Goal: Transaction & Acquisition: Purchase product/service

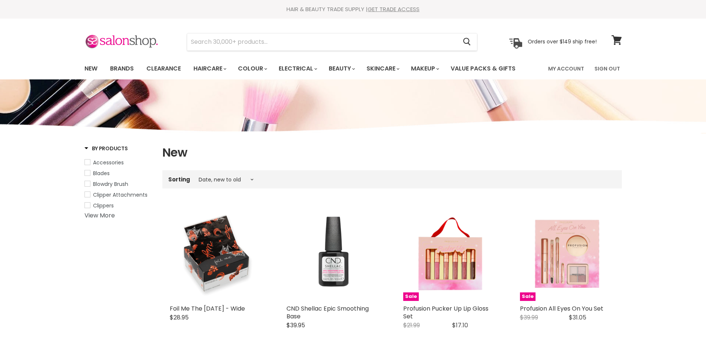
select select "created-descending"
click at [289, 40] on input "Search" at bounding box center [322, 41] width 270 height 17
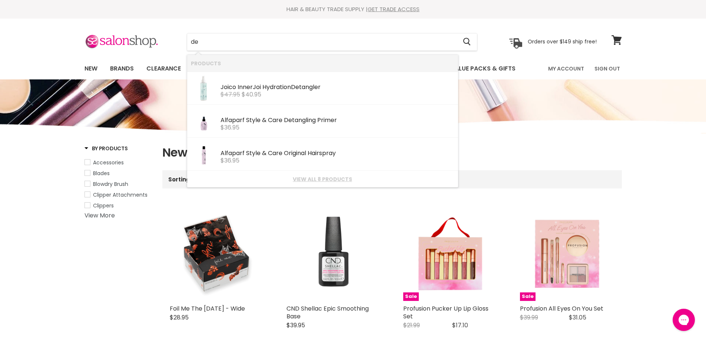
type input "d"
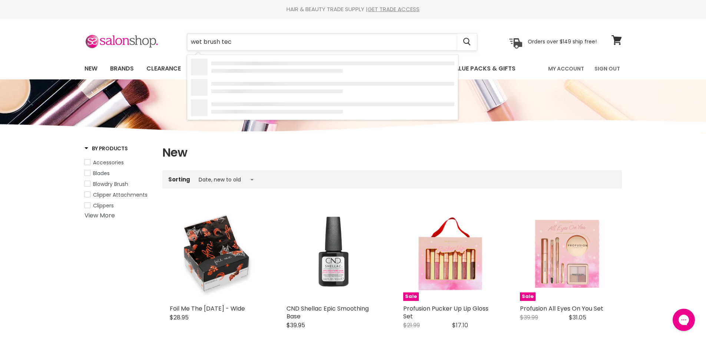
type input "wet brush tech"
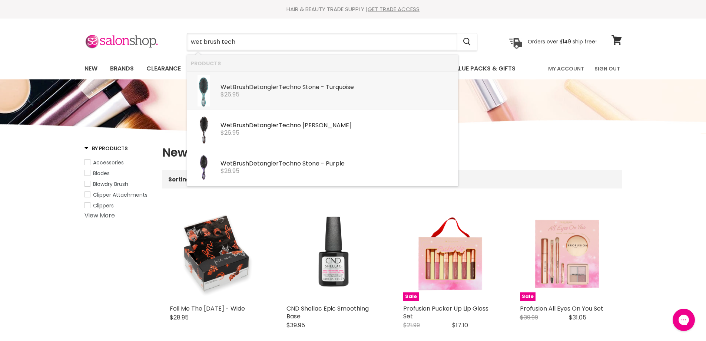
click at [271, 91] on div "$26.95" at bounding box center [338, 94] width 234 height 7
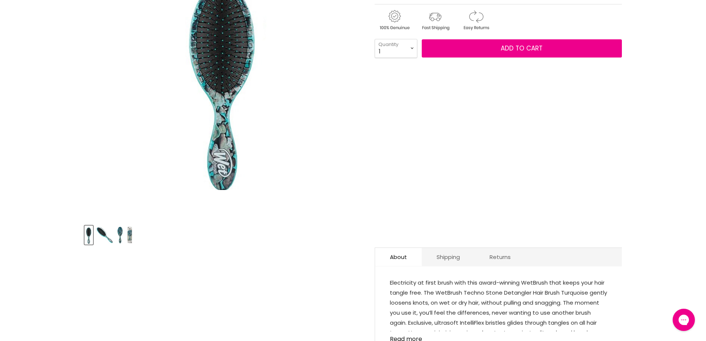
click at [120, 233] on img "Product thumbnails" at bounding box center [120, 234] width 6 height 17
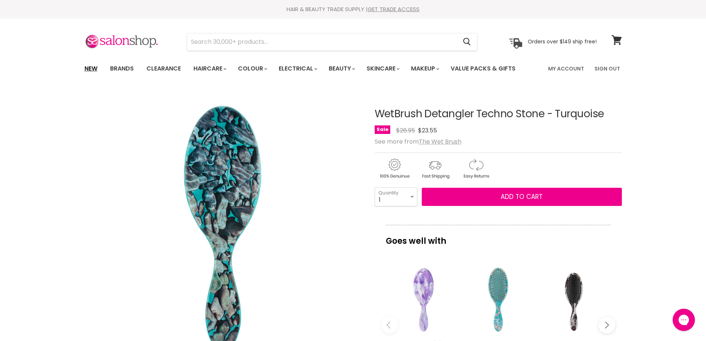
click at [93, 66] on link "New" at bounding box center [91, 69] width 24 height 16
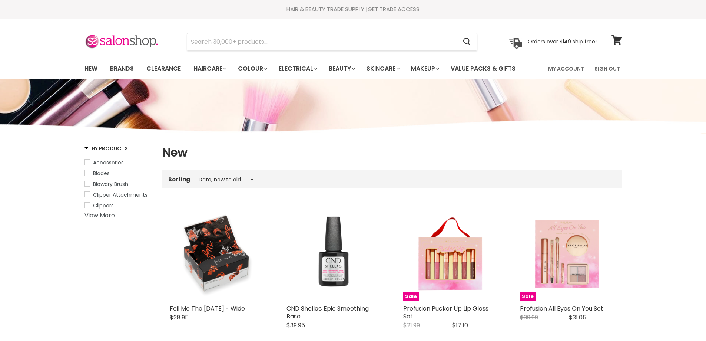
select select "created-descending"
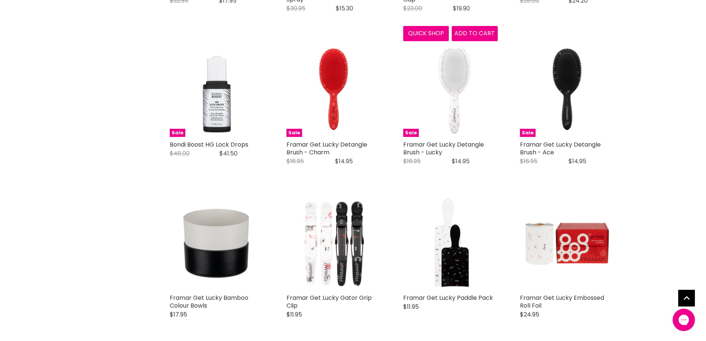
scroll to position [1594, 0]
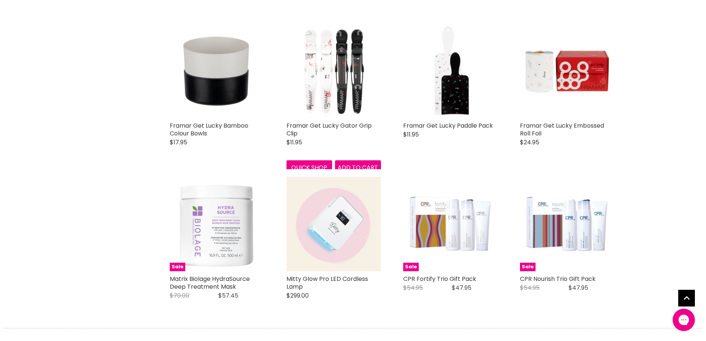
scroll to position [1742, 0]
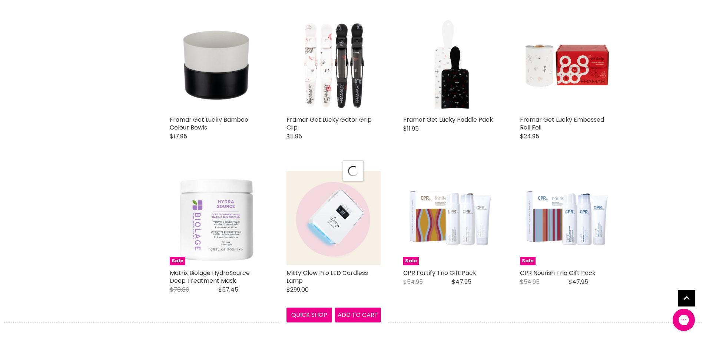
select select "created-descending"
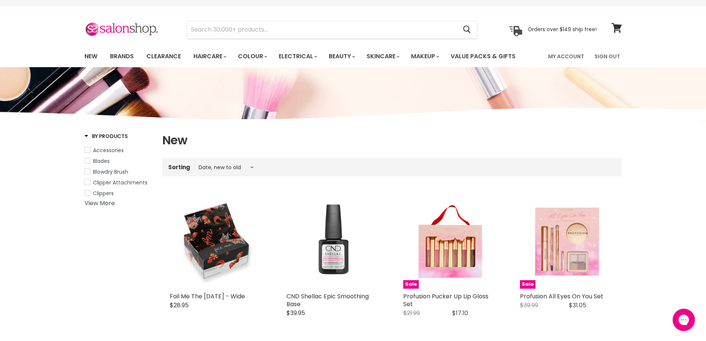
scroll to position [0, 0]
